Goal: Task Accomplishment & Management: Use online tool/utility

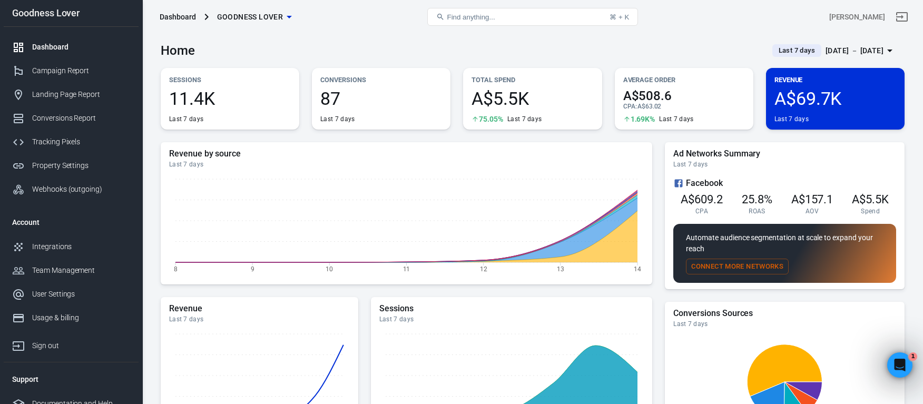
click at [561, 41] on div "Home Last 7 days [DATE] － [DATE]" at bounding box center [533, 47] width 744 height 26
click at [909, 366] on div "Open Intercom Messenger" at bounding box center [898, 363] width 35 height 35
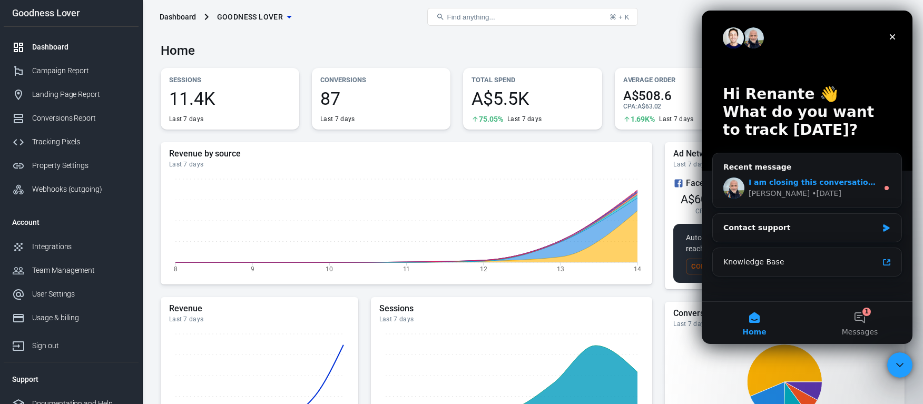
click at [818, 172] on div "I am closing this conversation for now. You can always respond later or start a…" at bounding box center [807, 188] width 189 height 39
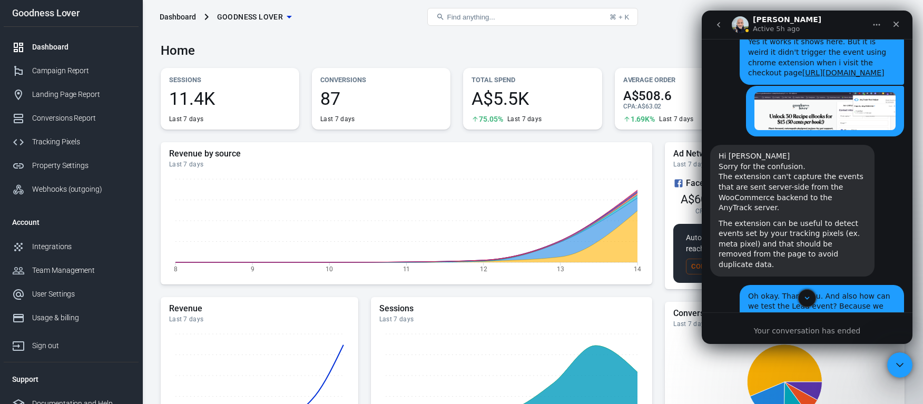
scroll to position [2809, 0]
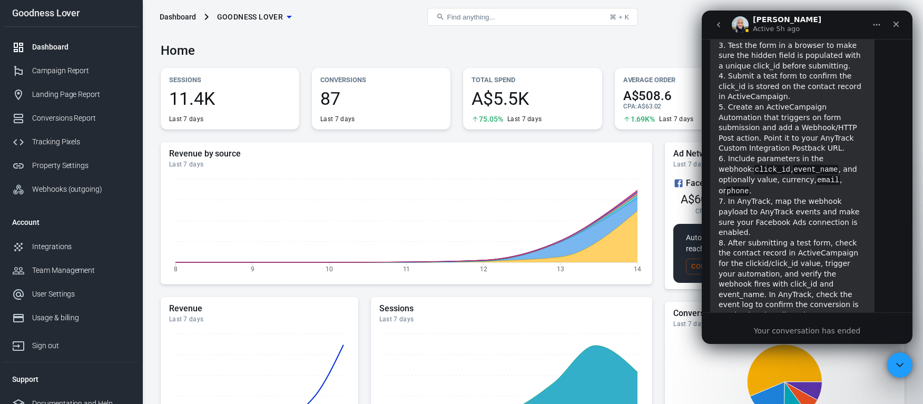
click at [826, 329] on div "Your conversation has ended" at bounding box center [807, 331] width 211 height 11
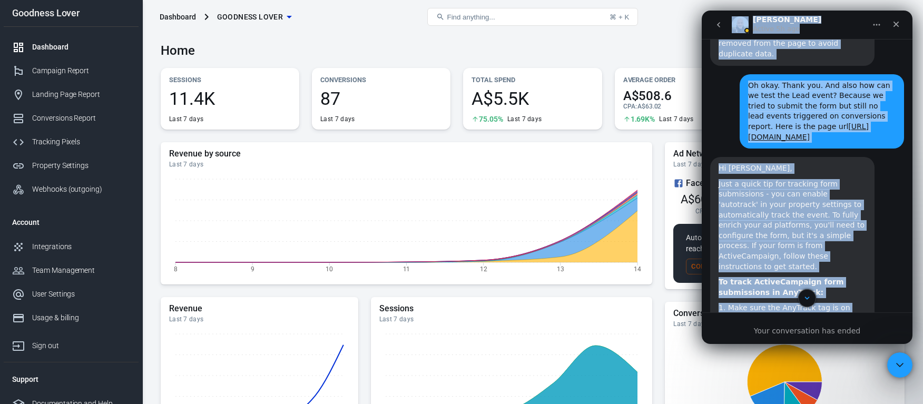
scroll to position [2323, 0]
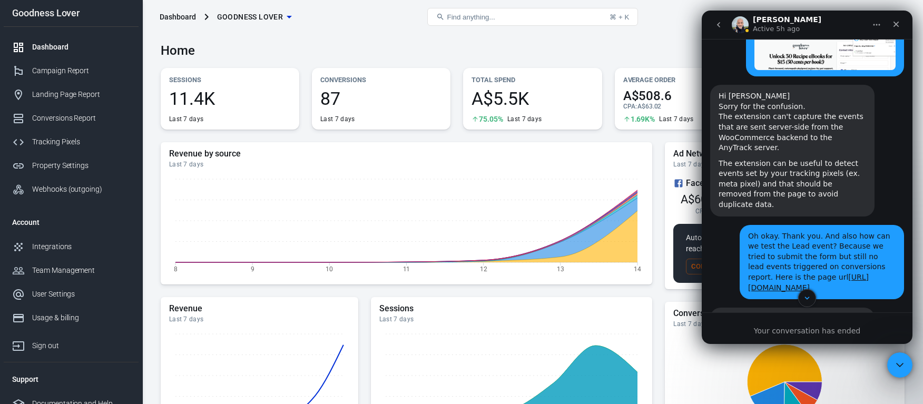
drag, startPoint x: 849, startPoint y: 281, endPoint x: 713, endPoint y: 235, distance: 143.7
copy div "Hi Renante, Just a quick tip for tracking form submissions - you can enable 'au…"
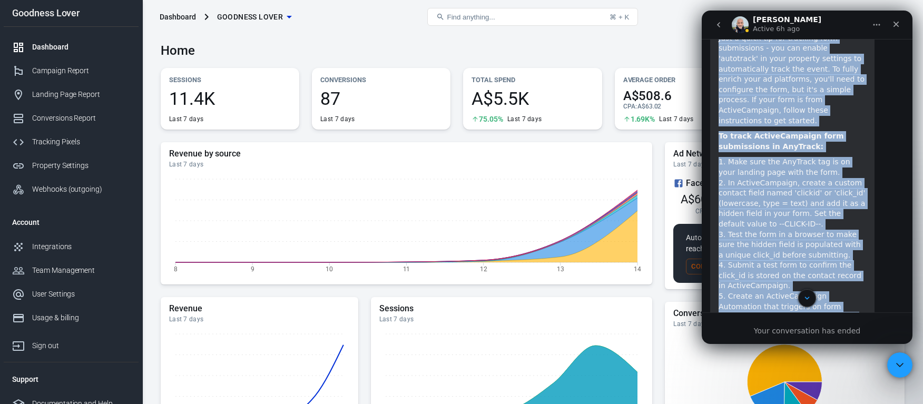
scroll to position [2819, 0]
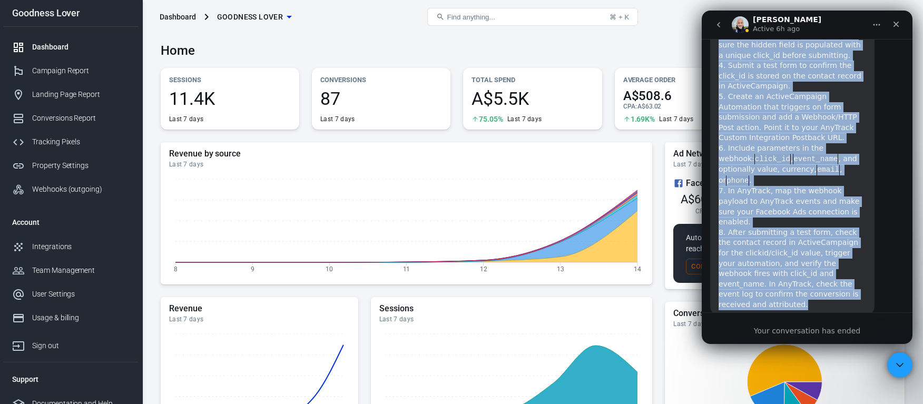
click at [720, 25] on icon "go back" at bounding box center [719, 25] width 8 height 8
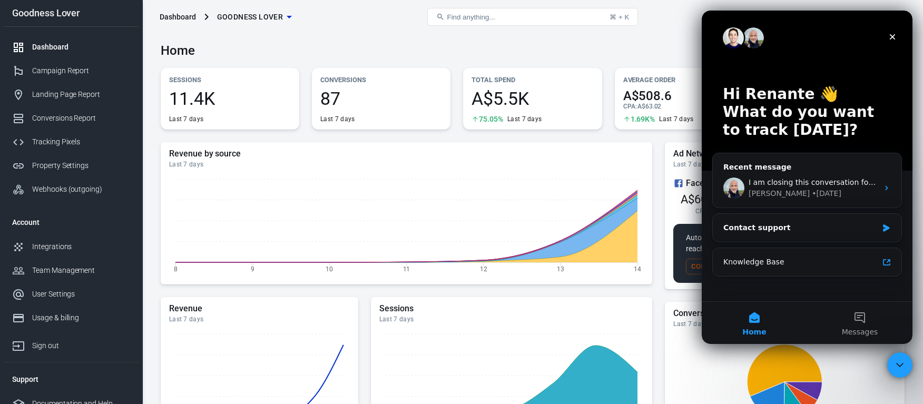
scroll to position [0, 0]
click at [889, 35] on icon "Close" at bounding box center [892, 37] width 8 height 8
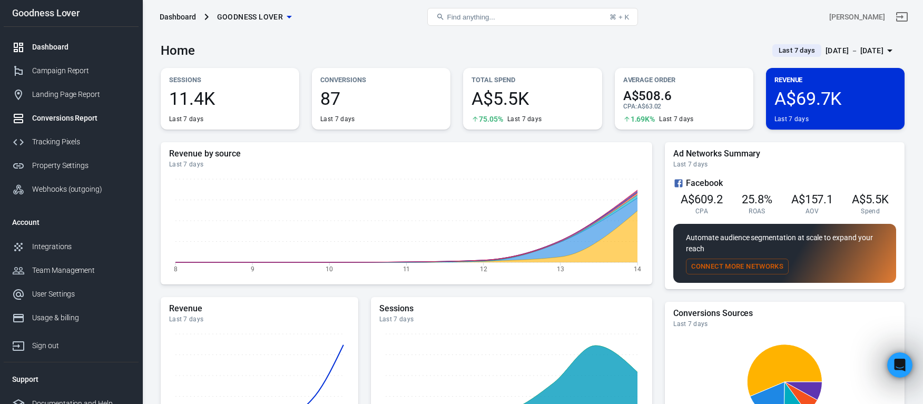
click at [80, 124] on link "Conversions Report" at bounding box center [71, 118] width 135 height 24
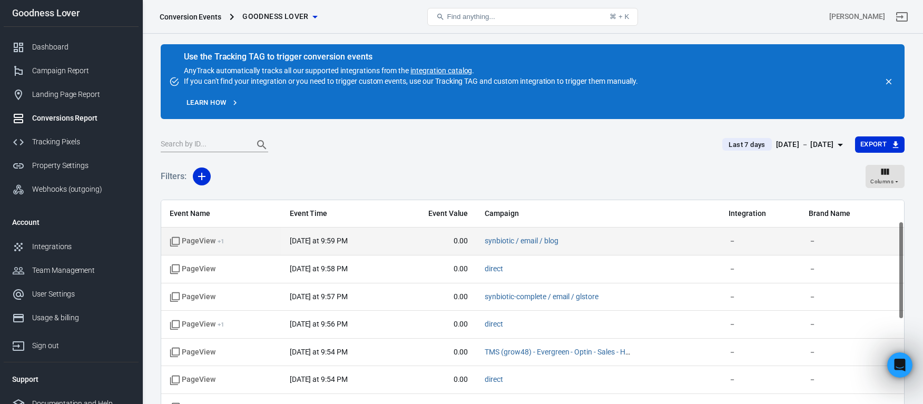
scroll to position [359, 0]
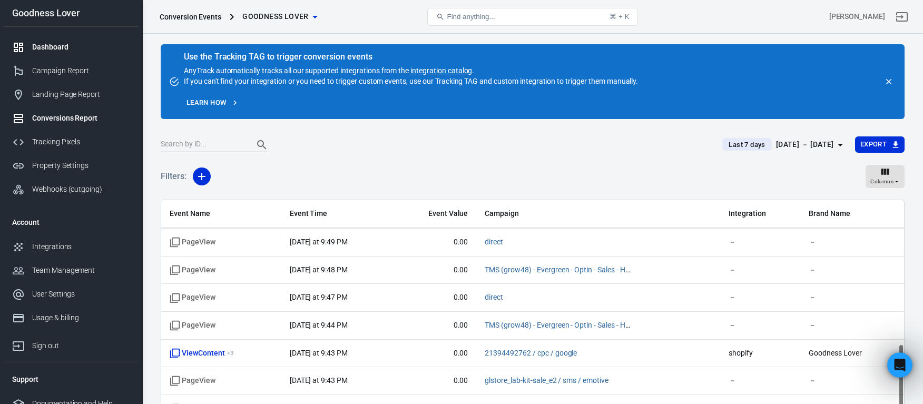
click at [65, 51] on div "Dashboard" at bounding box center [81, 47] width 98 height 11
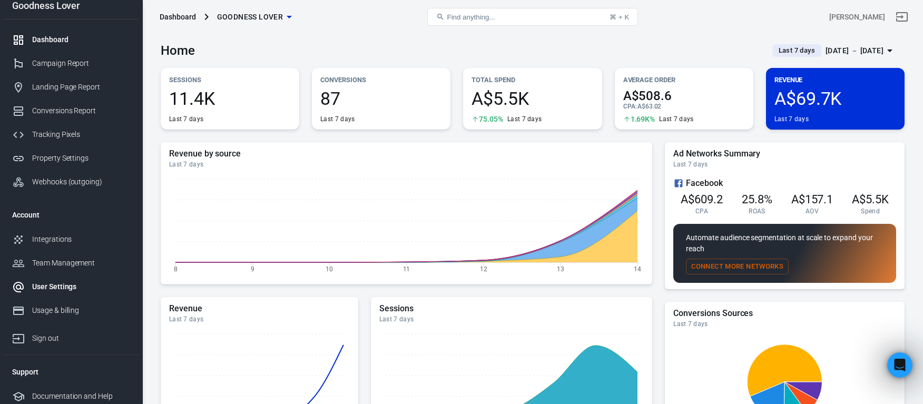
scroll to position [12, 0]
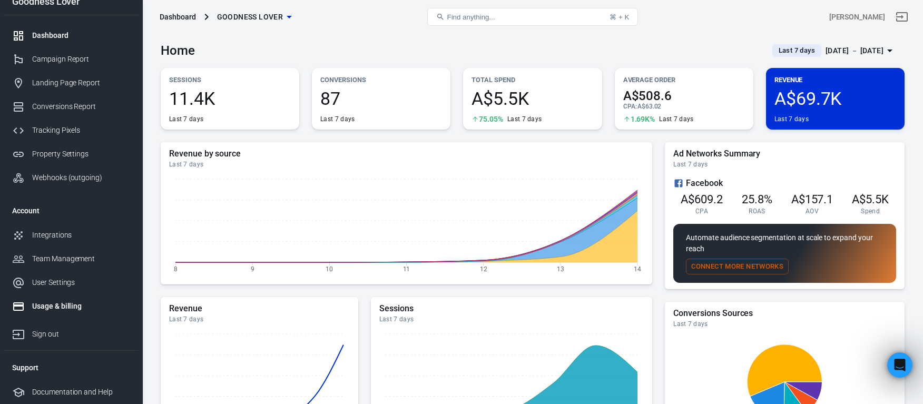
click at [61, 304] on div "Usage & billing" at bounding box center [81, 306] width 98 height 11
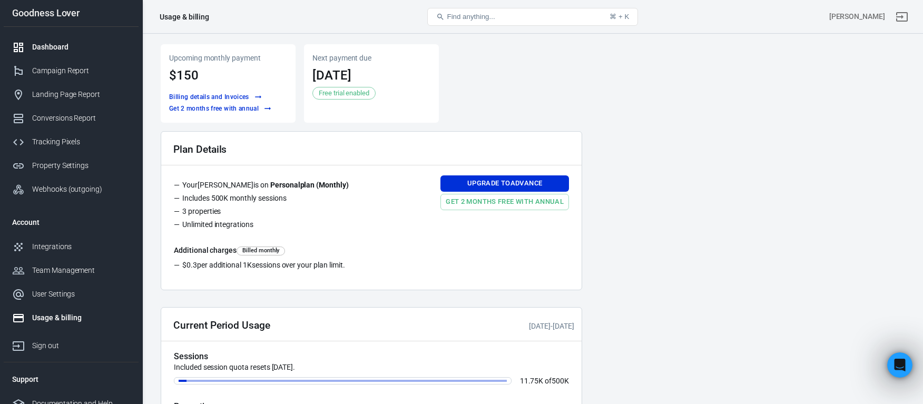
click at [64, 50] on div "Dashboard" at bounding box center [81, 47] width 98 height 11
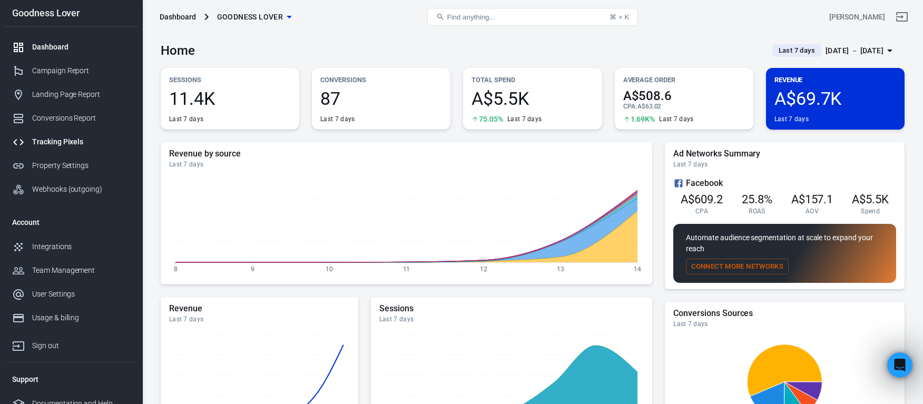
click at [67, 142] on div "Tracking Pixels" at bounding box center [81, 141] width 98 height 11
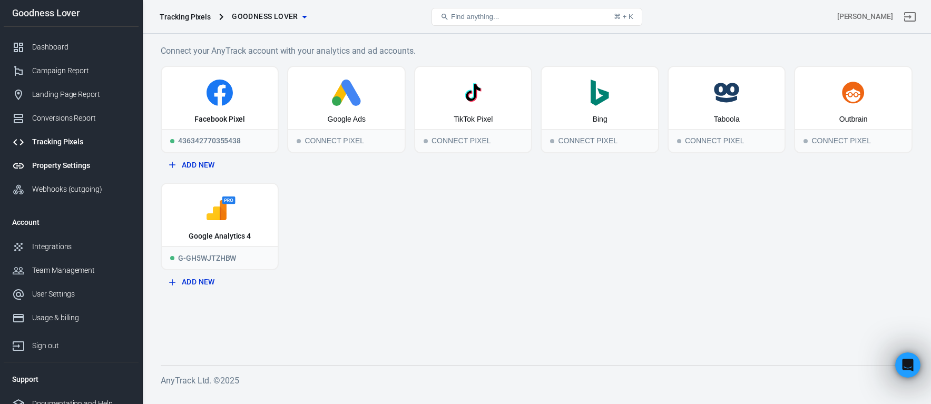
click at [68, 167] on div "Property Settings" at bounding box center [81, 165] width 98 height 11
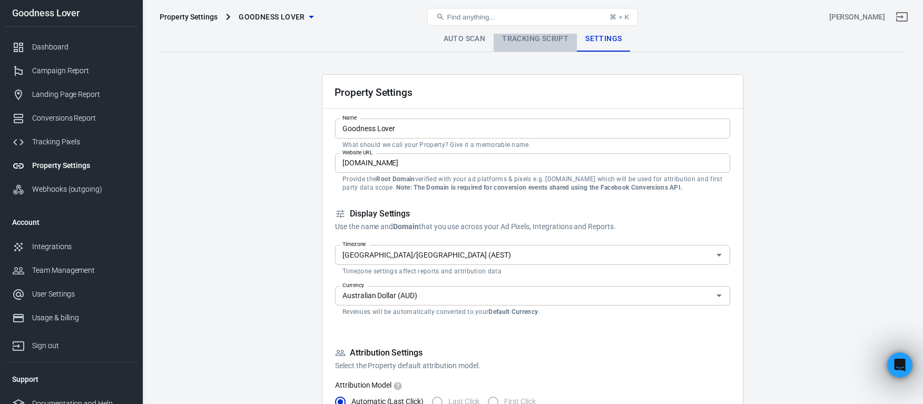
click at [543, 37] on link "Tracking Script" at bounding box center [535, 38] width 83 height 25
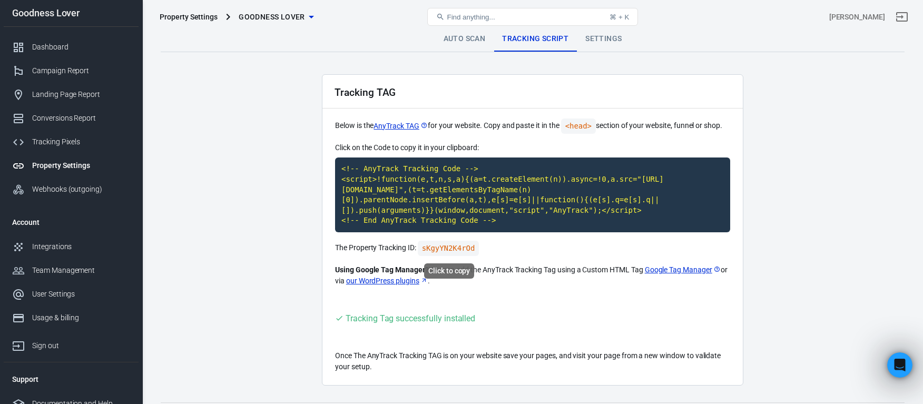
click at [461, 247] on code "sKgyYN2K4rOd" at bounding box center [449, 248] width 62 height 15
click at [456, 248] on code "sKgyYN2K4rOd" at bounding box center [449, 248] width 62 height 15
click at [451, 247] on code "sKgyYN2K4rOd" at bounding box center [449, 248] width 62 height 15
